Goal: Task Accomplishment & Management: Manage account settings

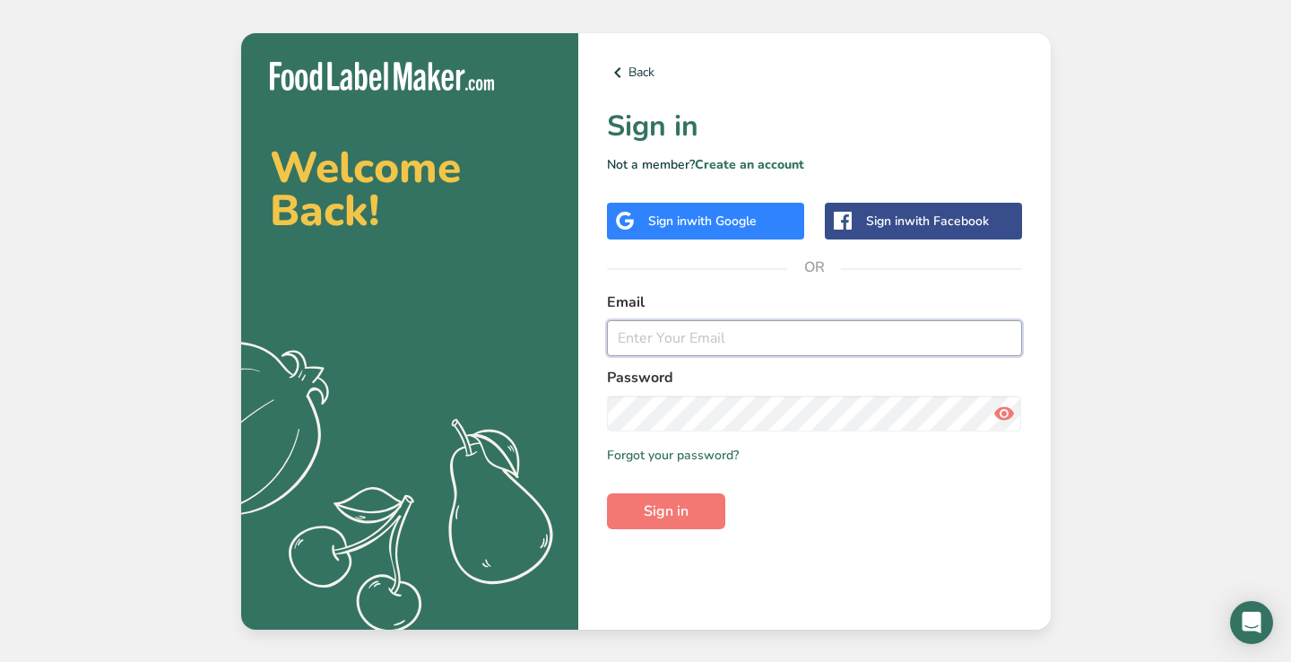
type input "[EMAIL_ADDRESS][DOMAIN_NAME]"
click at [665, 510] on button "Sign in" at bounding box center [666, 511] width 118 height 36
click at [690, 521] on button "Sign in" at bounding box center [666, 511] width 118 height 36
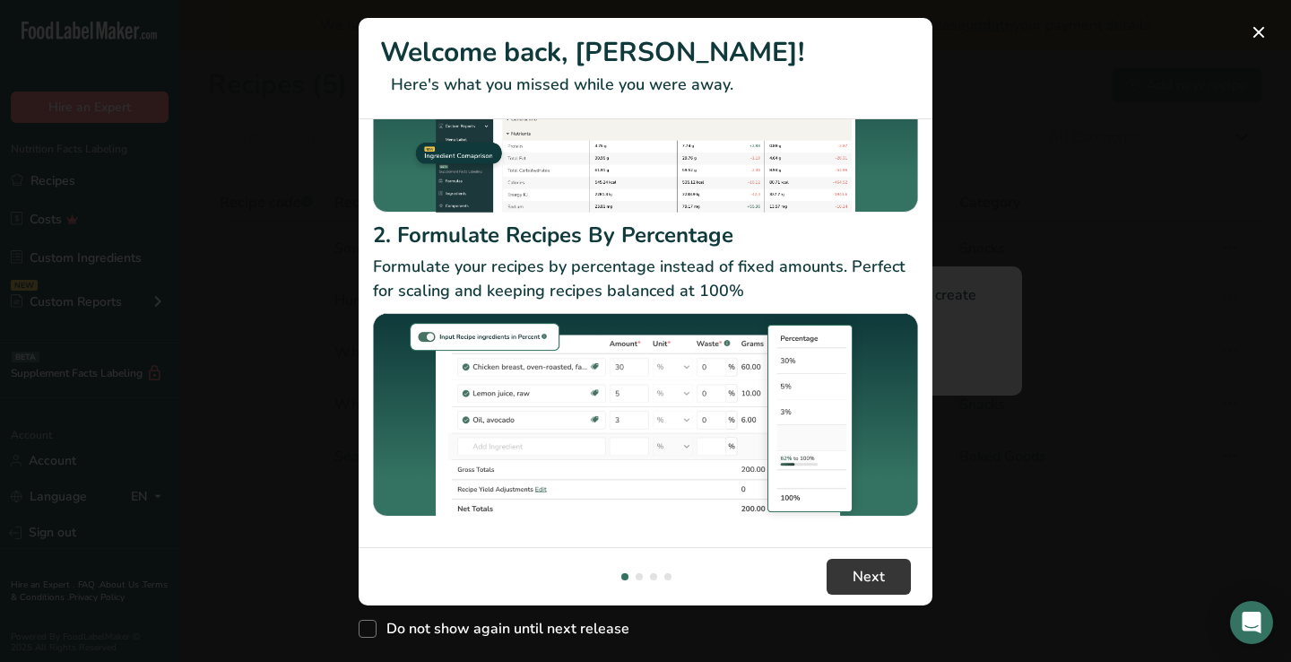
scroll to position [216, 0]
click at [1089, 452] on div "New Features" at bounding box center [645, 331] width 1291 height 662
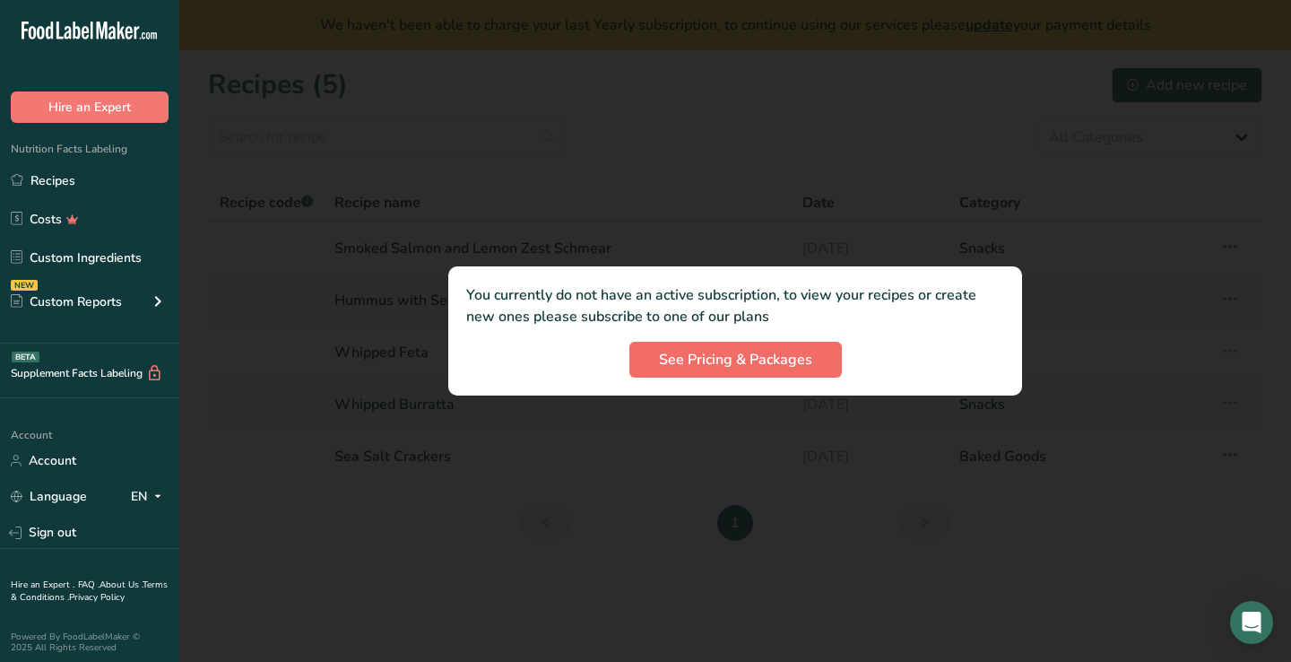
click at [810, 375] on button "See Pricing & Packages" at bounding box center [735, 360] width 213 height 36
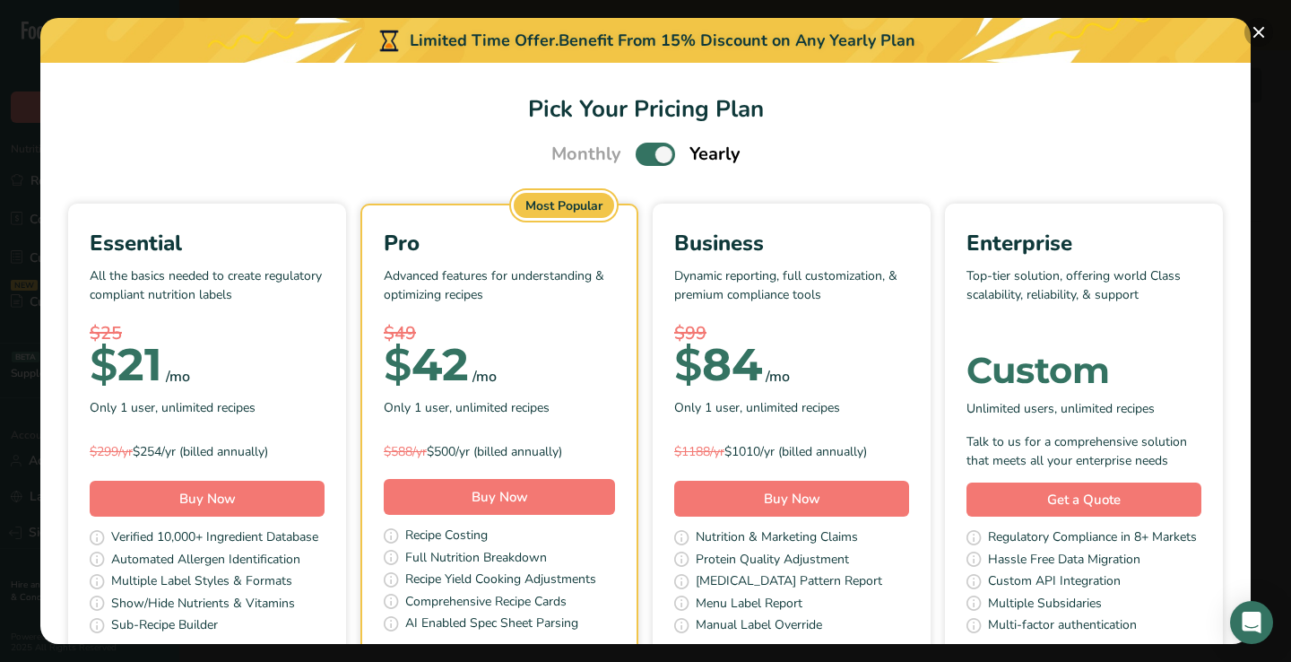
scroll to position [0, 0]
click at [1256, 38] on button "Pick Your Pricing Plan Modal" at bounding box center [1259, 32] width 29 height 29
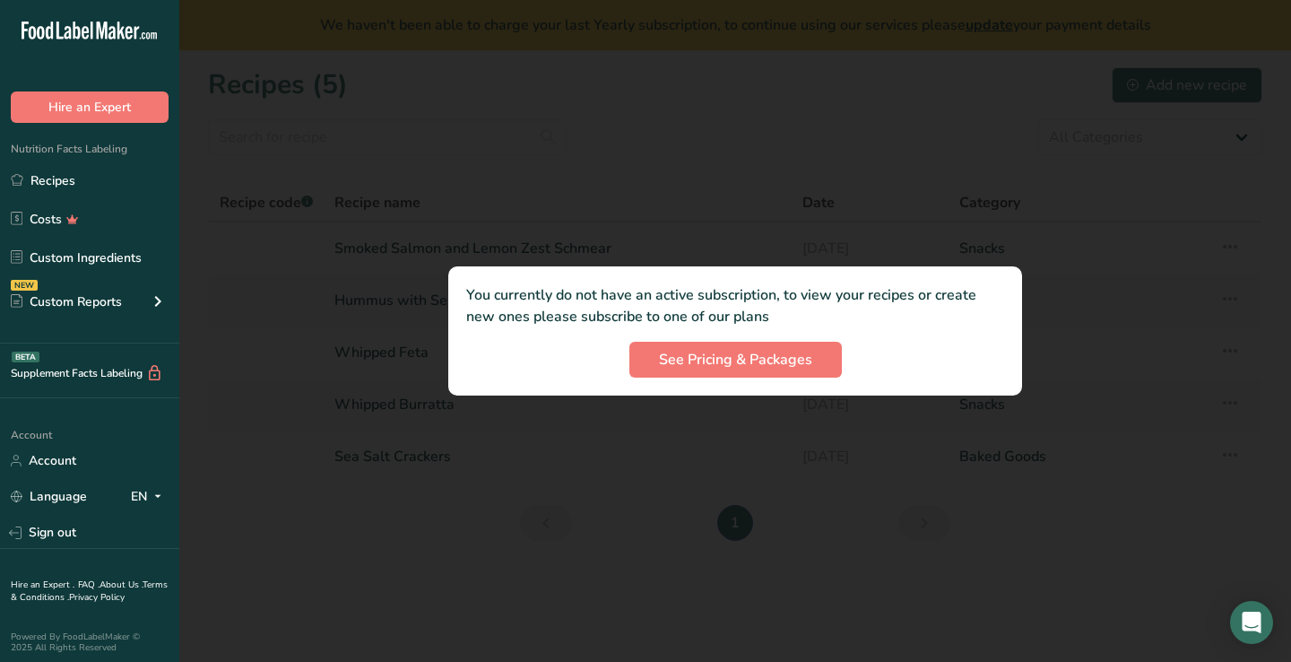
click at [359, 220] on div at bounding box center [735, 331] width 1112 height 662
click at [800, 199] on div at bounding box center [735, 331] width 1112 height 662
click at [60, 471] on link "Account" at bounding box center [89, 460] width 179 height 31
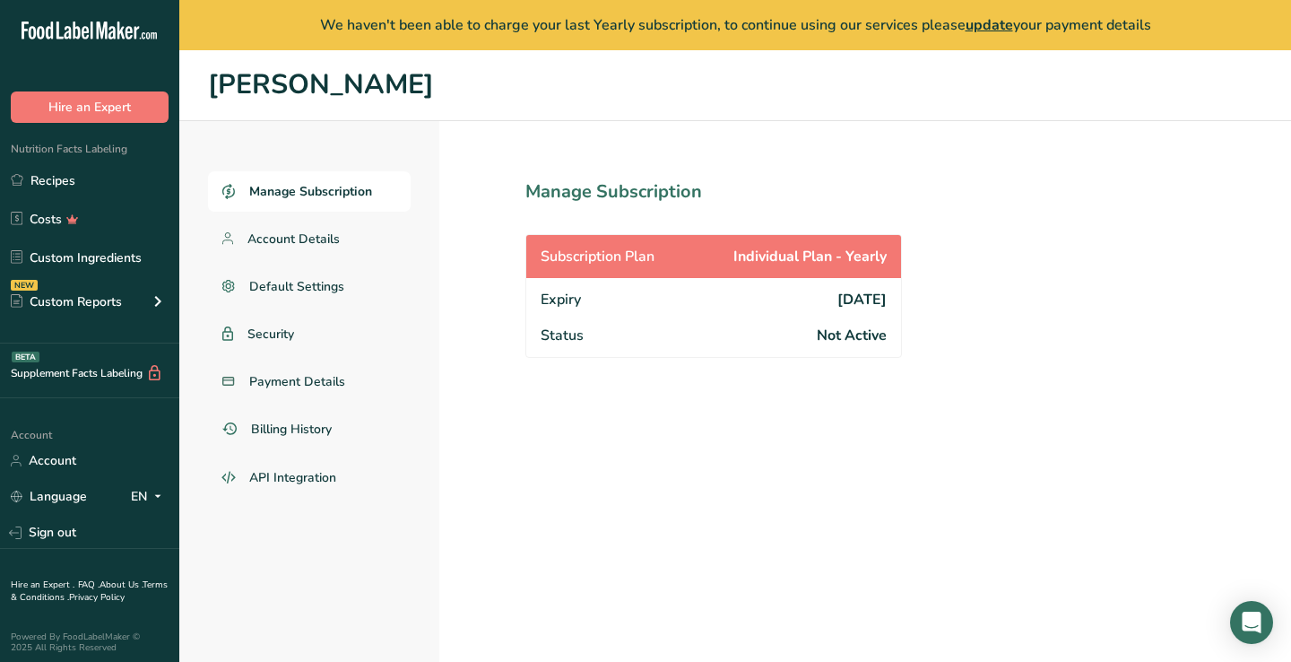
click at [613, 284] on div "Expiry [DATE]" at bounding box center [713, 297] width 375 height 39
click at [310, 394] on link "Payment Details" at bounding box center [309, 381] width 203 height 40
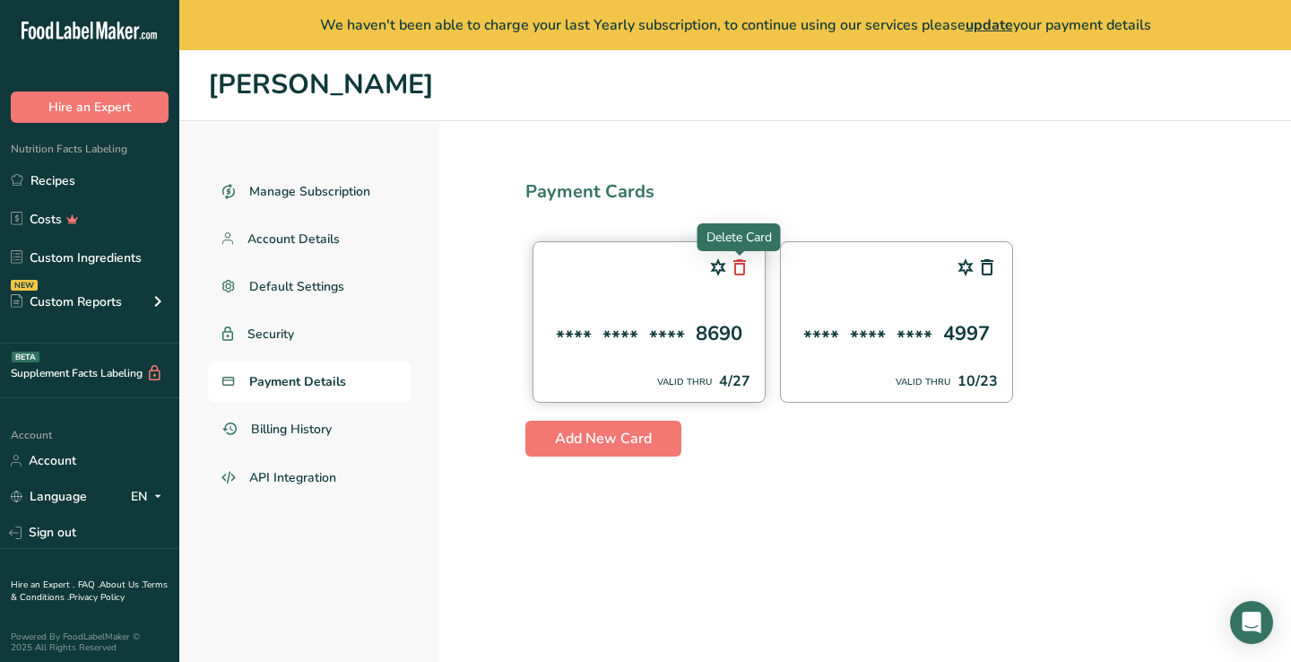
click at [744, 267] on icon at bounding box center [740, 267] width 22 height 32
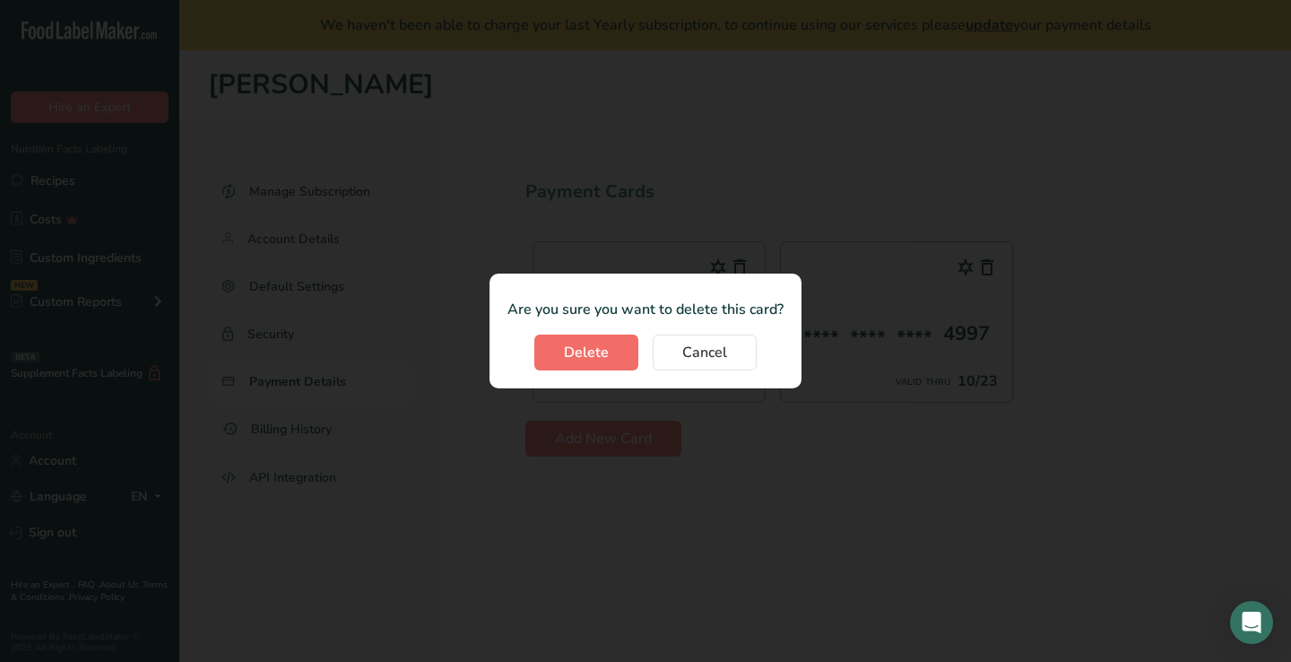
click at [624, 352] on button "Delete" at bounding box center [586, 352] width 104 height 36
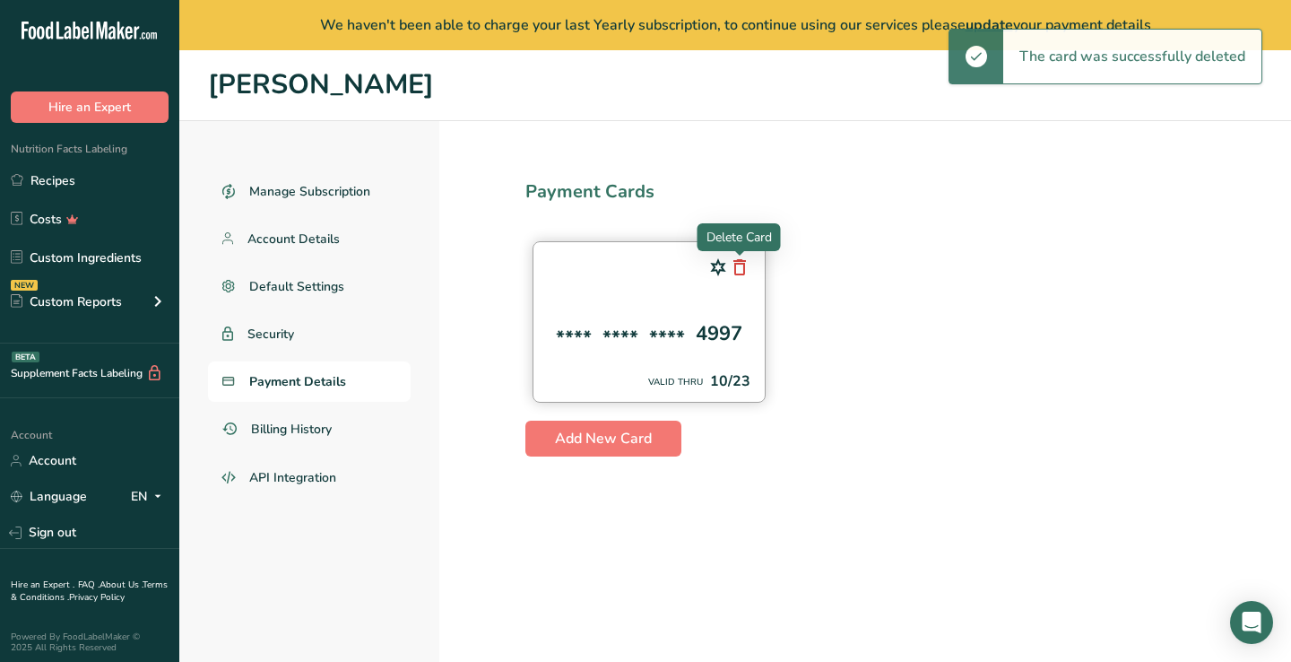
click at [741, 264] on icon at bounding box center [740, 267] width 22 height 32
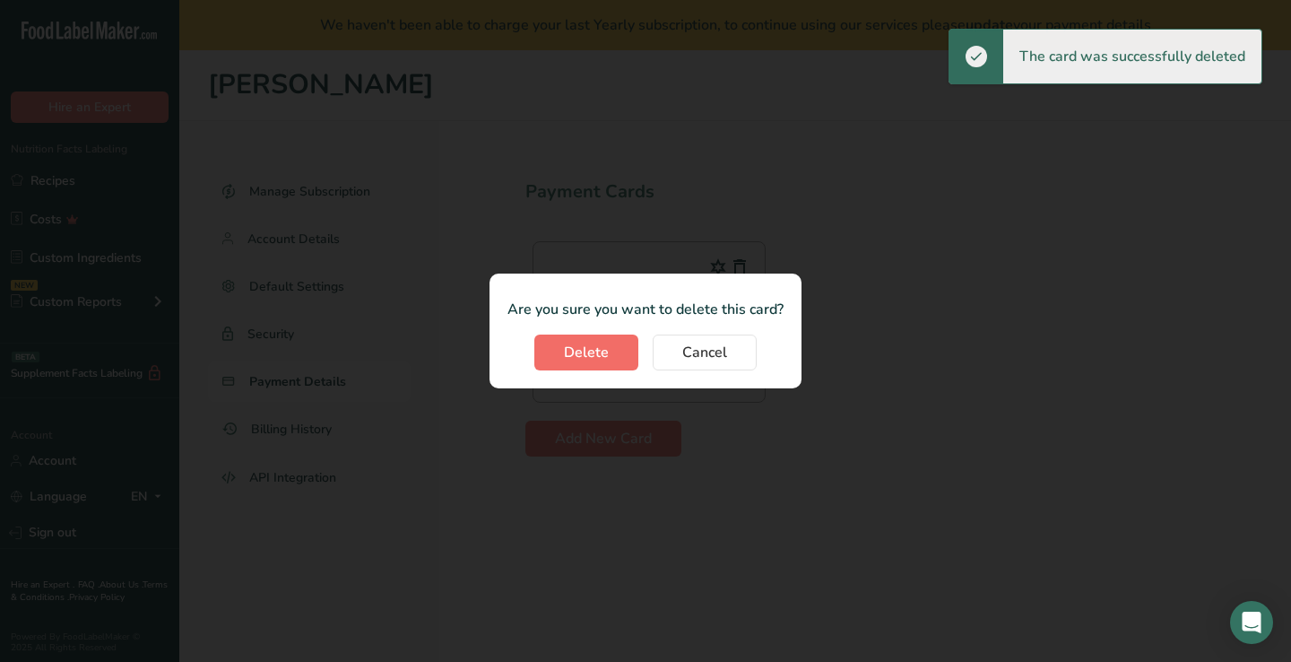
click at [606, 346] on span "Delete" at bounding box center [586, 353] width 45 height 22
